Goal: Task Accomplishment & Management: Use online tool/utility

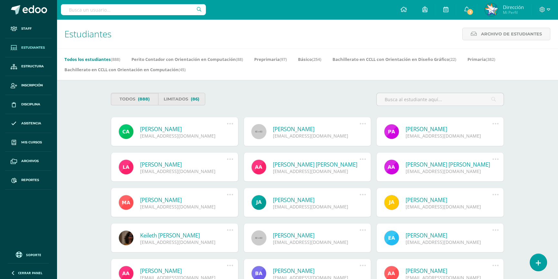
click at [123, 13] on input "text" at bounding box center [133, 9] width 145 height 11
click at [137, 12] on input "text" at bounding box center [133, 9] width 145 height 11
type input "[PERSON_NAME]"
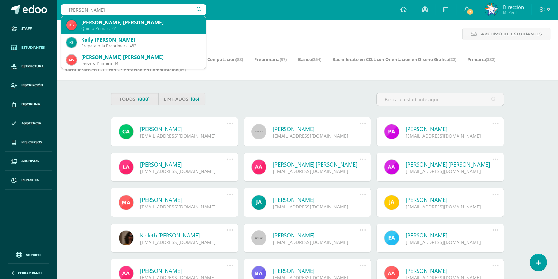
click at [154, 24] on div "[PERSON_NAME] [PERSON_NAME]" at bounding box center [140, 22] width 119 height 7
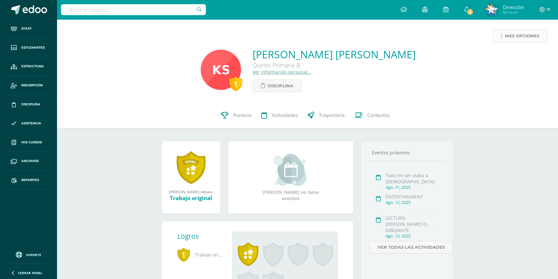
click at [533, 38] on span "Más opciones" at bounding box center [522, 36] width 34 height 12
click at [528, 86] on link "Generar contraseña" at bounding box center [508, 87] width 66 height 10
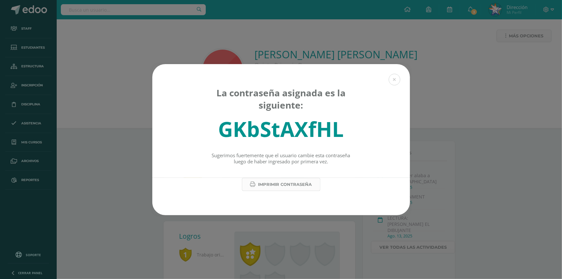
click at [289, 183] on span "Imprimir contraseña" at bounding box center [285, 184] width 54 height 12
click at [393, 84] on button at bounding box center [395, 80] width 12 height 12
